Goal: Navigation & Orientation: Understand site structure

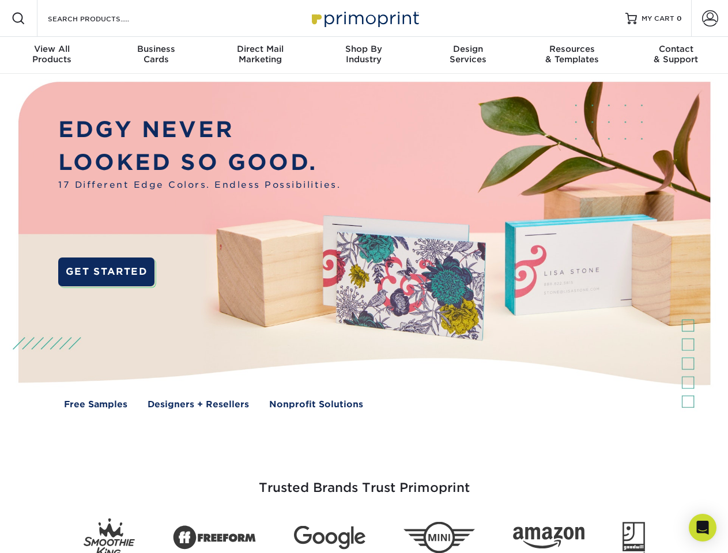
click at [364, 277] on img at bounding box center [363, 254] width 720 height 360
click at [18, 18] on span at bounding box center [19, 19] width 14 height 14
click at [709, 18] on span at bounding box center [710, 18] width 16 height 16
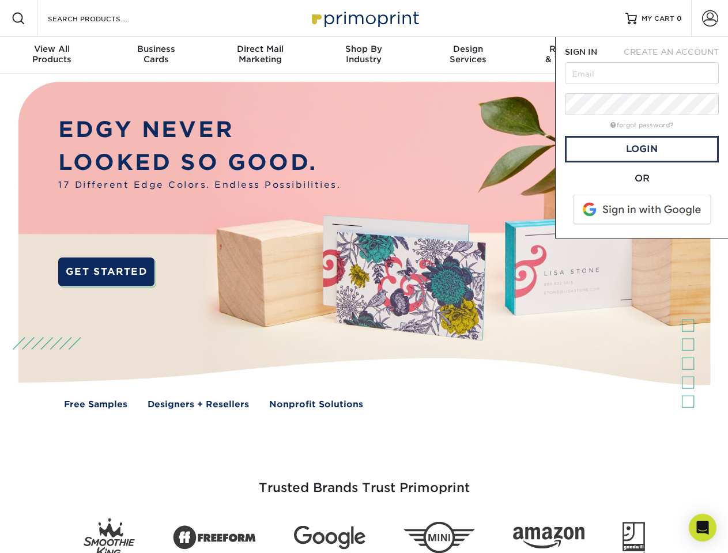
click at [52, 55] on div "View All Products" at bounding box center [52, 54] width 104 height 21
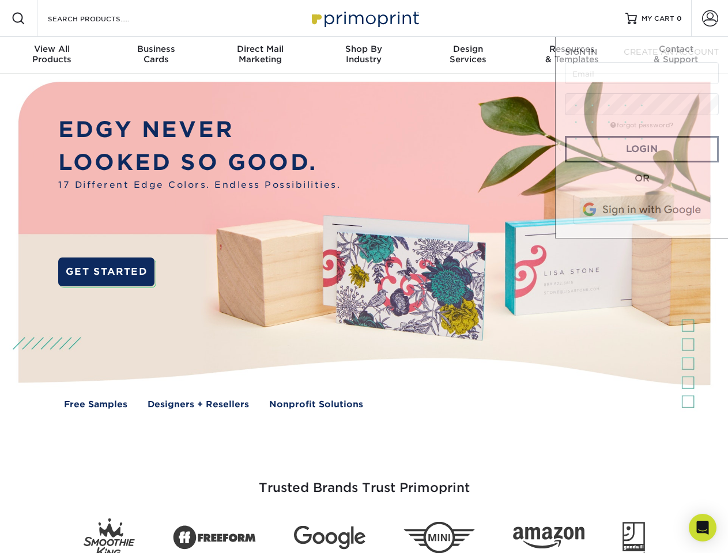
click at [156, 55] on div "Business Cards" at bounding box center [156, 54] width 104 height 21
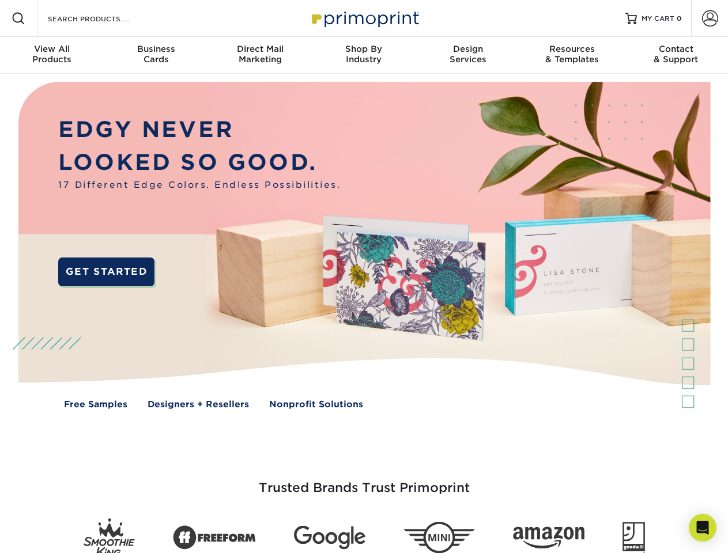
click at [260, 55] on div "Direct Mail Marketing" at bounding box center [260, 54] width 104 height 21
click at [364, 55] on div "Shop By Industry" at bounding box center [364, 54] width 104 height 21
click at [468, 55] on div "Design Services" at bounding box center [468, 54] width 104 height 21
click at [572, 55] on div "Resources & Templates" at bounding box center [572, 54] width 104 height 21
click at [676, 55] on div "Contact & Support" at bounding box center [676, 54] width 104 height 21
